Goal: Task Accomplishment & Management: Manage account settings

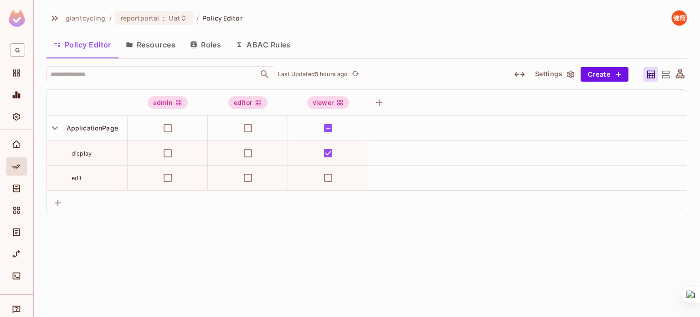
scroll to position [6, 0]
click at [155, 41] on button "Resources" at bounding box center [151, 44] width 64 height 23
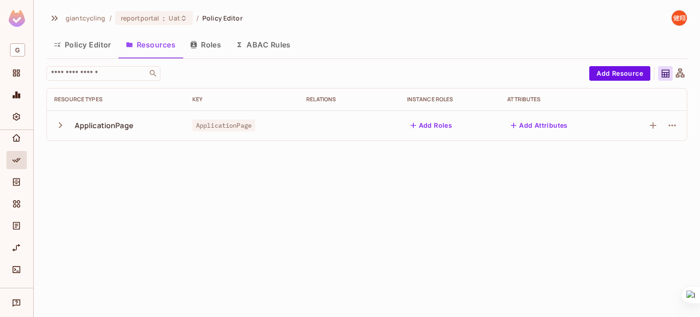
click at [58, 122] on icon "button" at bounding box center [60, 125] width 12 height 12
click at [100, 41] on button "Policy Editor" at bounding box center [83, 44] width 72 height 23
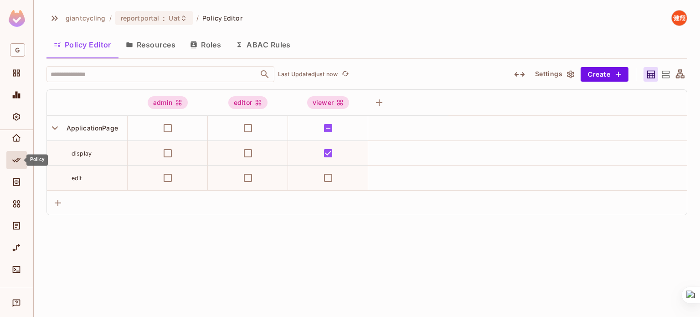
click at [14, 160] on icon "Policy" at bounding box center [16, 160] width 8 height 5
click at [14, 171] on div at bounding box center [16, 162] width 21 height 22
click at [16, 179] on icon "Directory" at bounding box center [16, 182] width 7 height 8
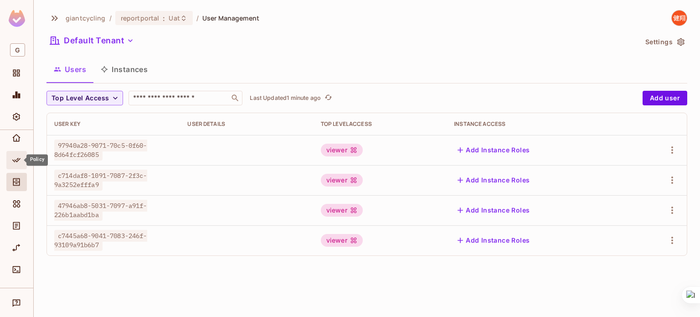
click at [18, 158] on icon "Policy" at bounding box center [16, 160] width 8 height 5
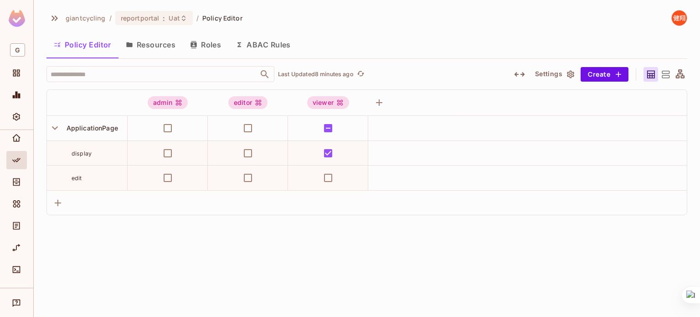
click at [217, 46] on button "Roles" at bounding box center [206, 44] width 46 height 23
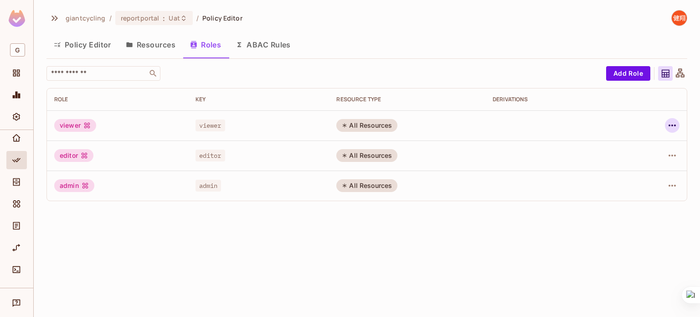
click at [672, 128] on icon "button" at bounding box center [672, 125] width 11 height 11
click at [528, 207] on div at bounding box center [350, 158] width 700 height 317
click at [675, 125] on icon "button" at bounding box center [672, 125] width 7 height 2
